Goal: Communication & Community: Answer question/provide support

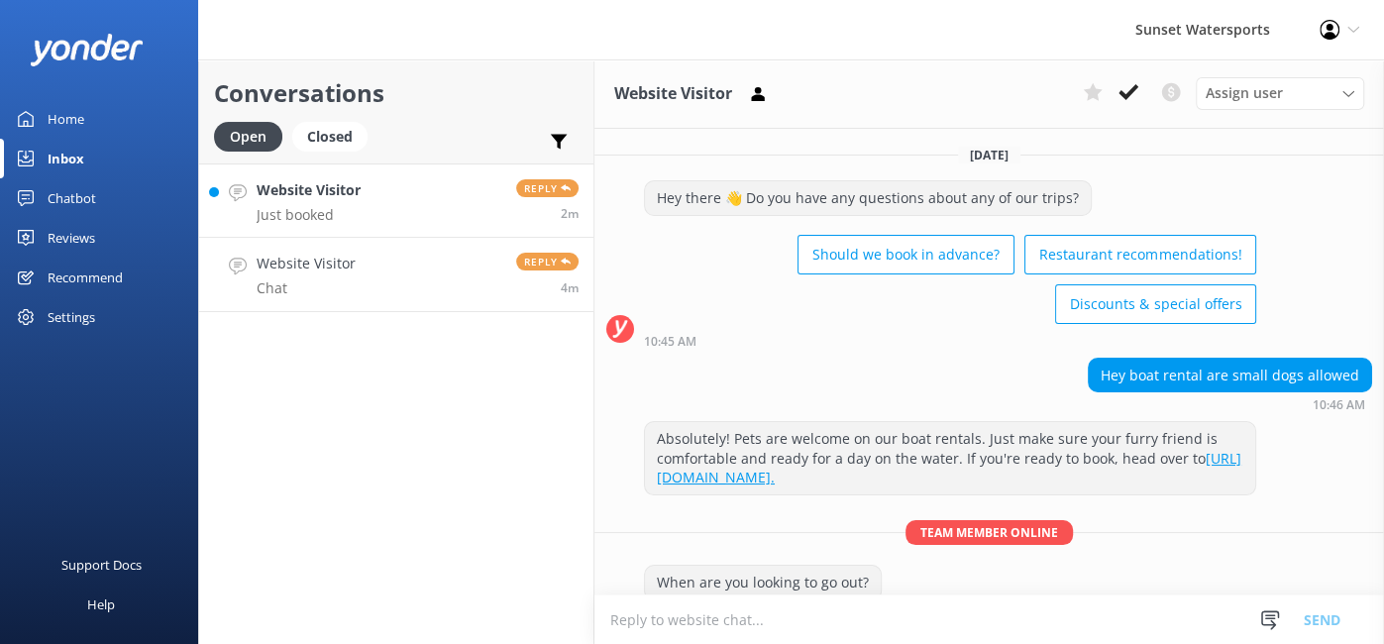
scroll to position [2148, 0]
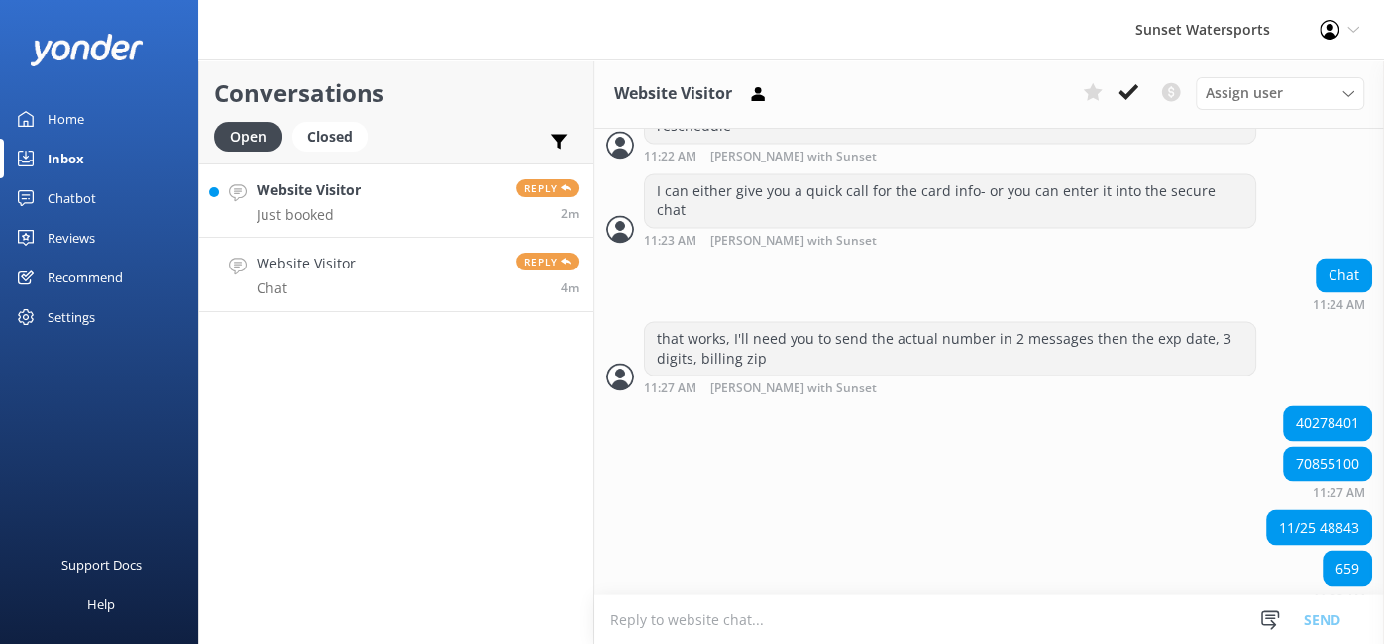
click at [304, 206] on p "Just booked" at bounding box center [309, 215] width 104 height 18
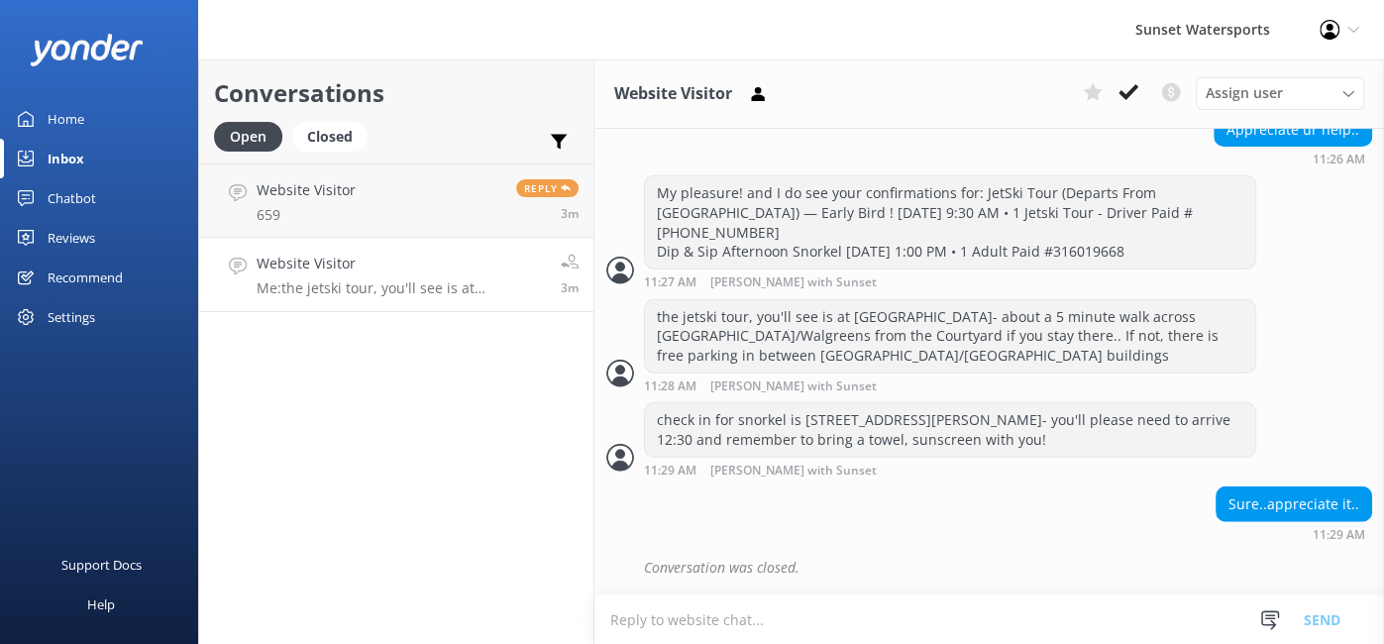
scroll to position [3541, 0]
click at [323, 220] on p "Me: [URL][DOMAIN_NAME]" at bounding box center [344, 215] width 174 height 18
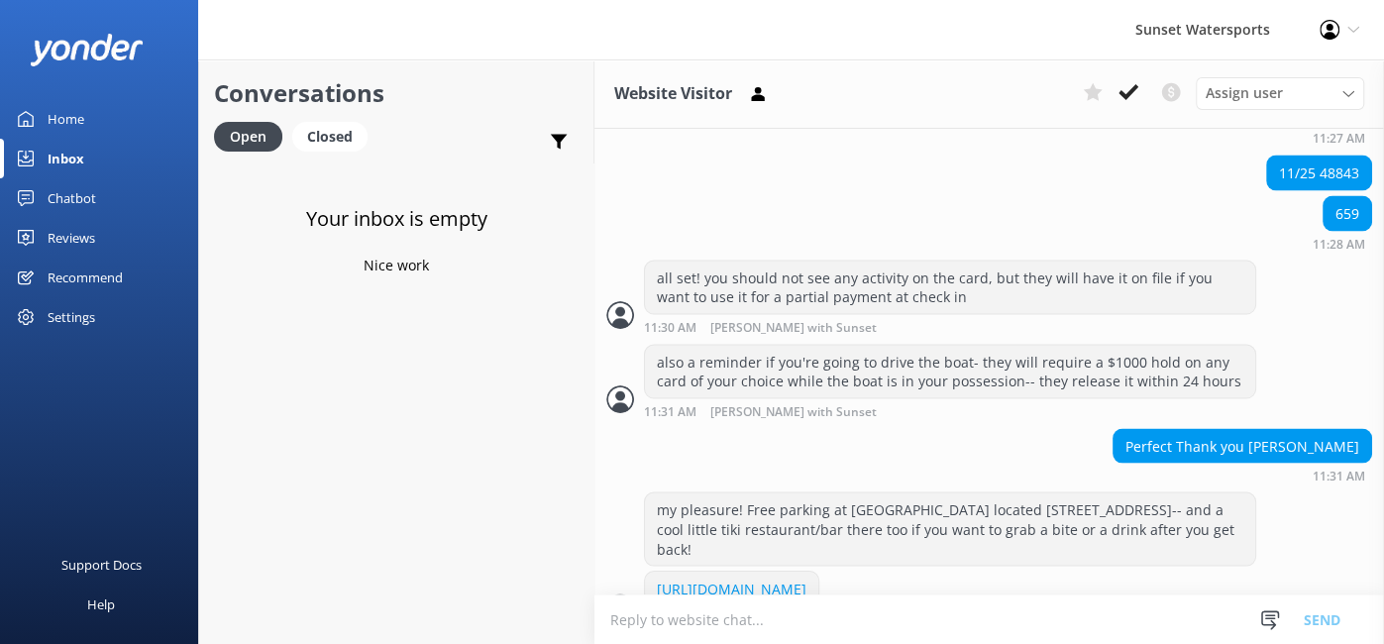
scroll to position [2545, 0]
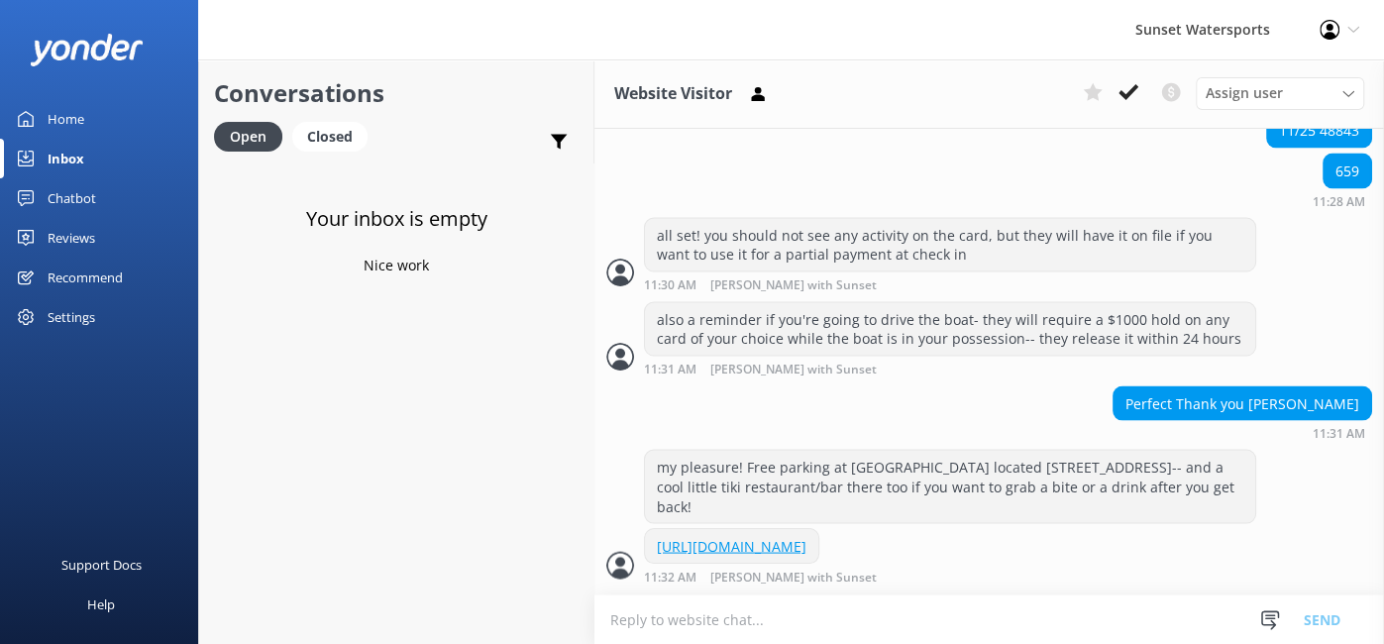
click at [70, 156] on div "Inbox" at bounding box center [66, 159] width 37 height 40
